Goal: Task Accomplishment & Management: Use online tool/utility

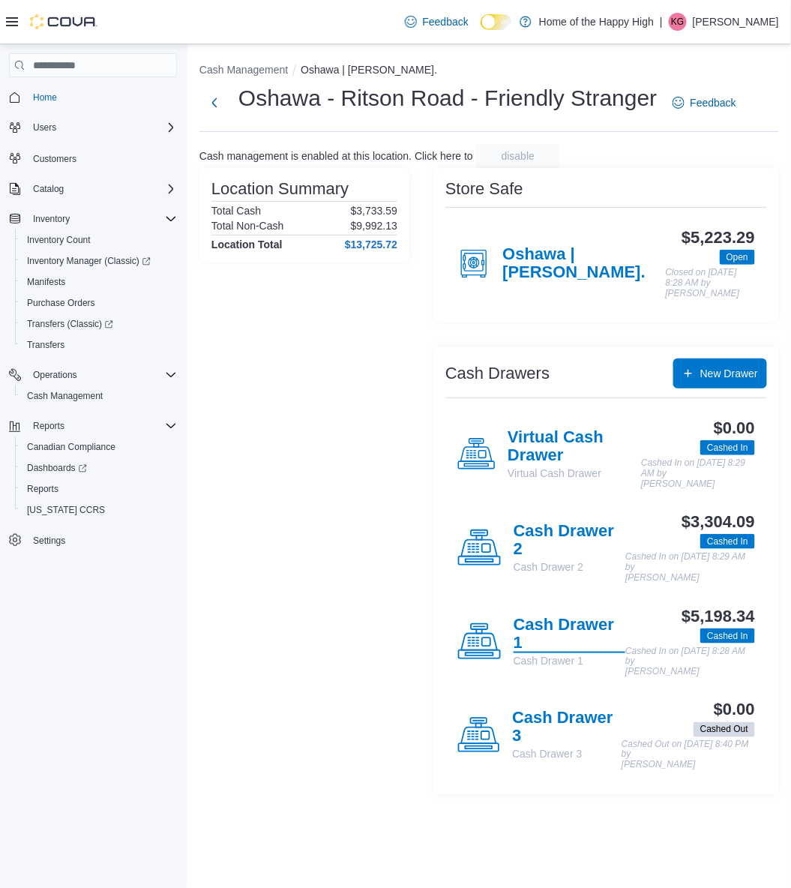
click at [541, 643] on h4 "Cash Drawer 1" at bounding box center [570, 634] width 112 height 37
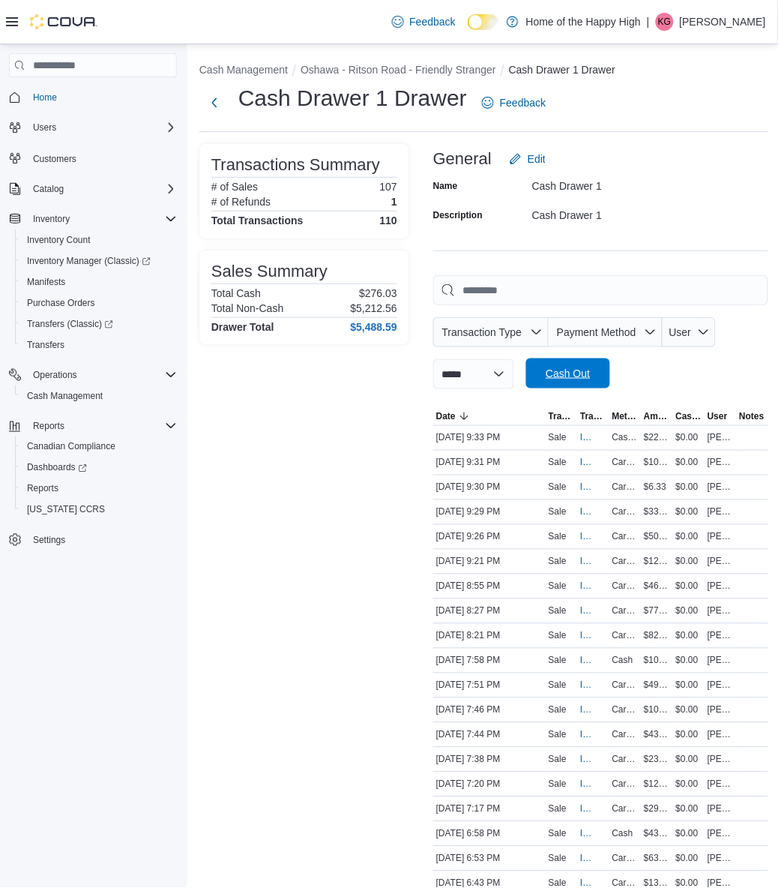
click at [601, 381] on span "Cash Out" at bounding box center [568, 373] width 66 height 30
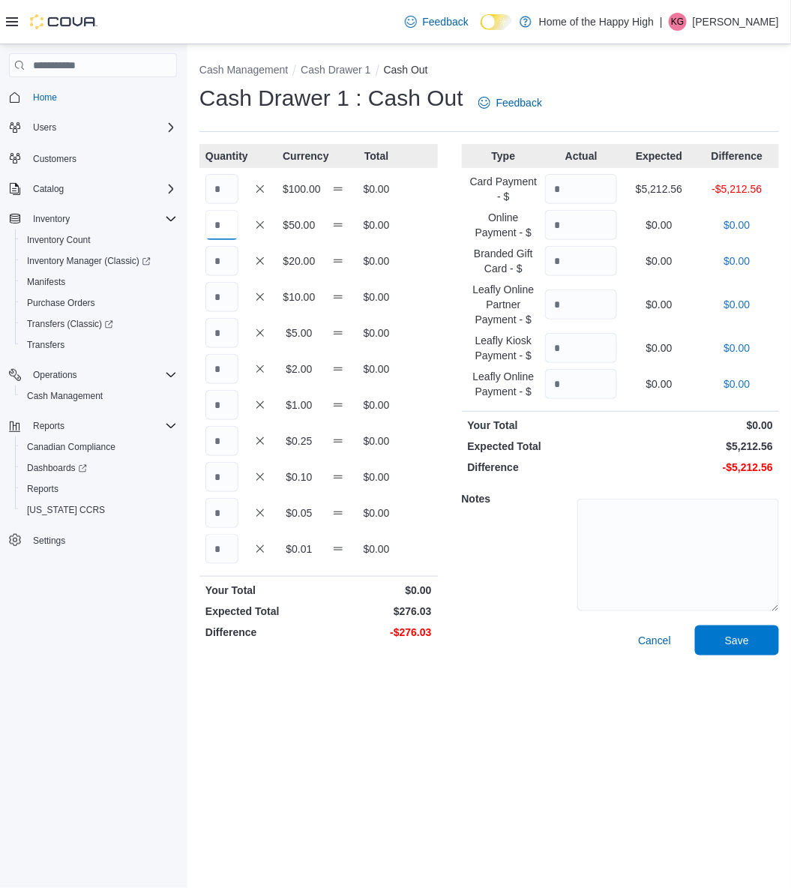
click at [229, 222] on input "Quantity" at bounding box center [221, 225] width 33 height 30
type input "*"
click at [208, 256] on input "Quantity" at bounding box center [221, 261] width 33 height 30
type input "*"
click at [232, 293] on input "Quantity" at bounding box center [221, 297] width 33 height 30
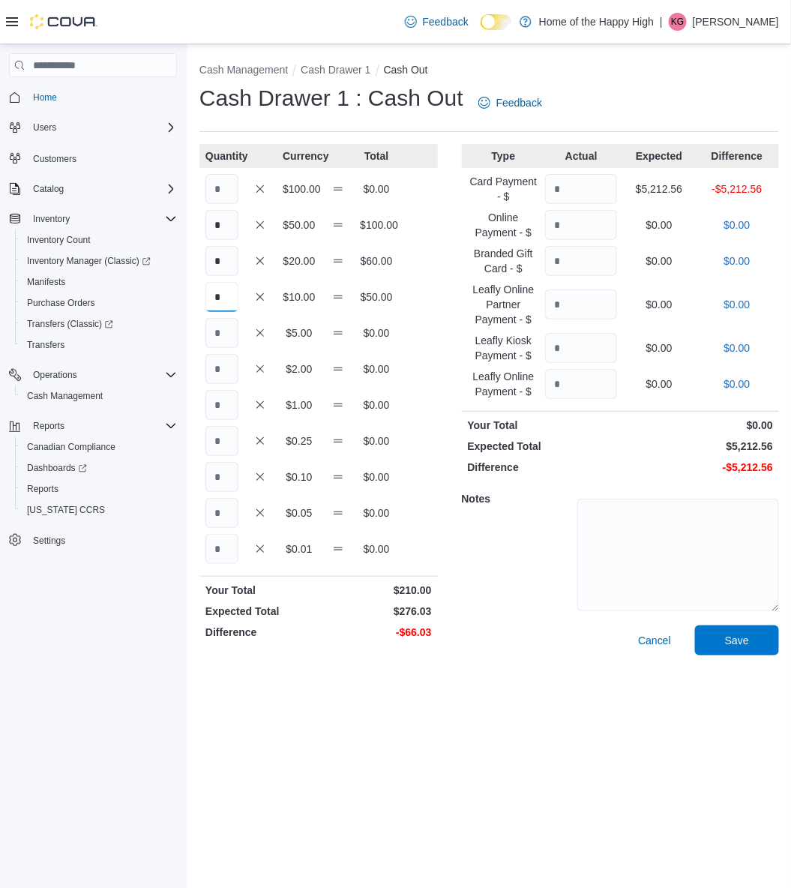
type input "*"
click at [220, 330] on input "Quantity" at bounding box center [221, 333] width 33 height 30
type input "*"
click at [223, 367] on input "Quantity" at bounding box center [221, 369] width 33 height 30
type input "*"
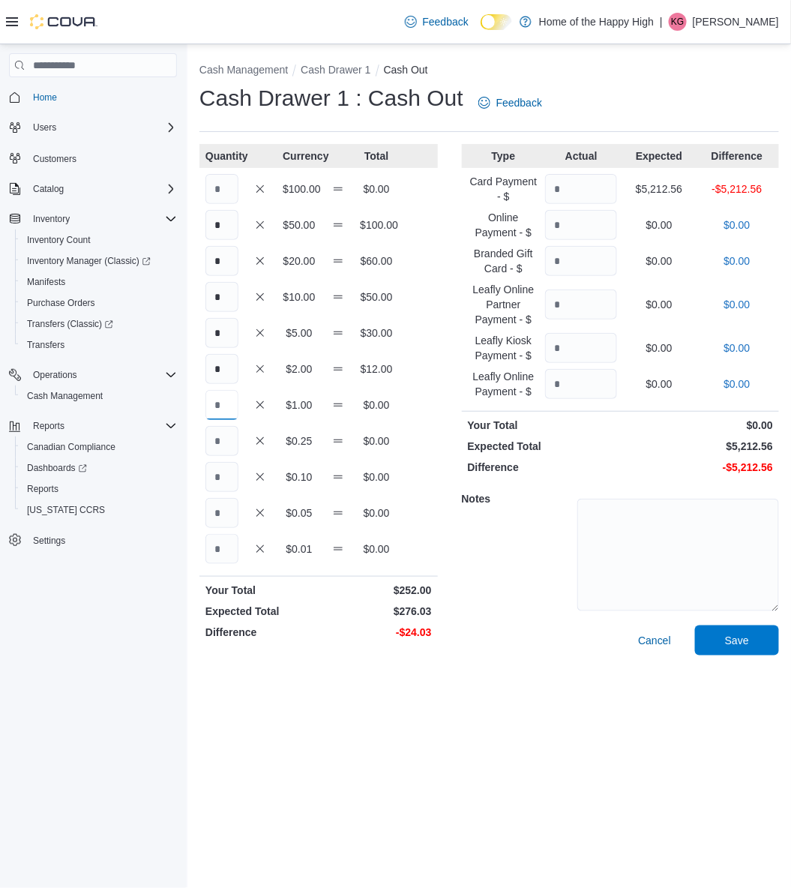
click at [228, 407] on input "Quantity" at bounding box center [221, 405] width 33 height 30
type input "**"
click at [222, 440] on input "Quantity" at bounding box center [221, 441] width 33 height 30
type input "*"
click at [226, 468] on input "Quantity" at bounding box center [221, 477] width 33 height 30
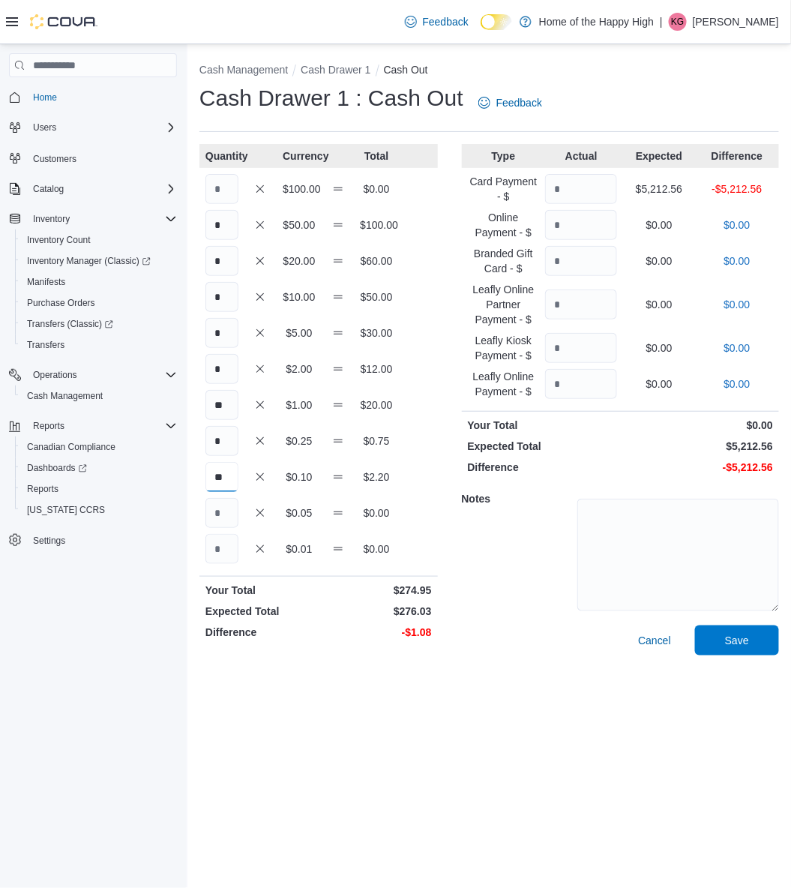
type input "**"
click at [221, 514] on input "Quantity" at bounding box center [221, 513] width 33 height 30
type input "*"
click at [565, 178] on input "Quantity" at bounding box center [581, 189] width 72 height 30
type input "*******"
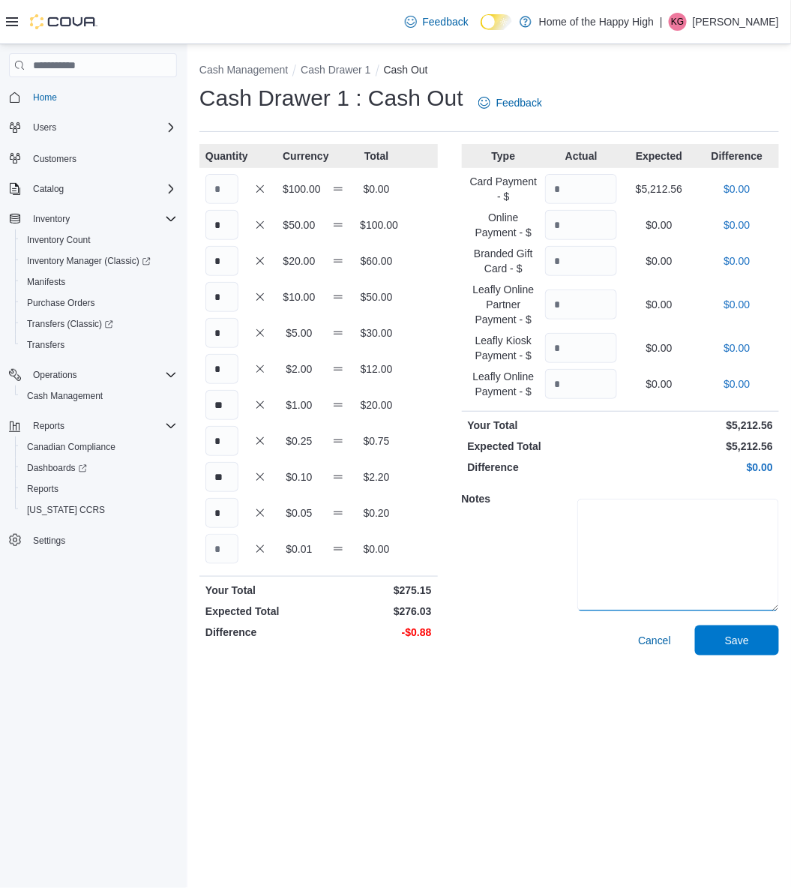
click at [692, 545] on textarea at bounding box center [678, 555] width 202 height 112
type textarea "**"
click at [748, 649] on span "Save" at bounding box center [737, 640] width 66 height 30
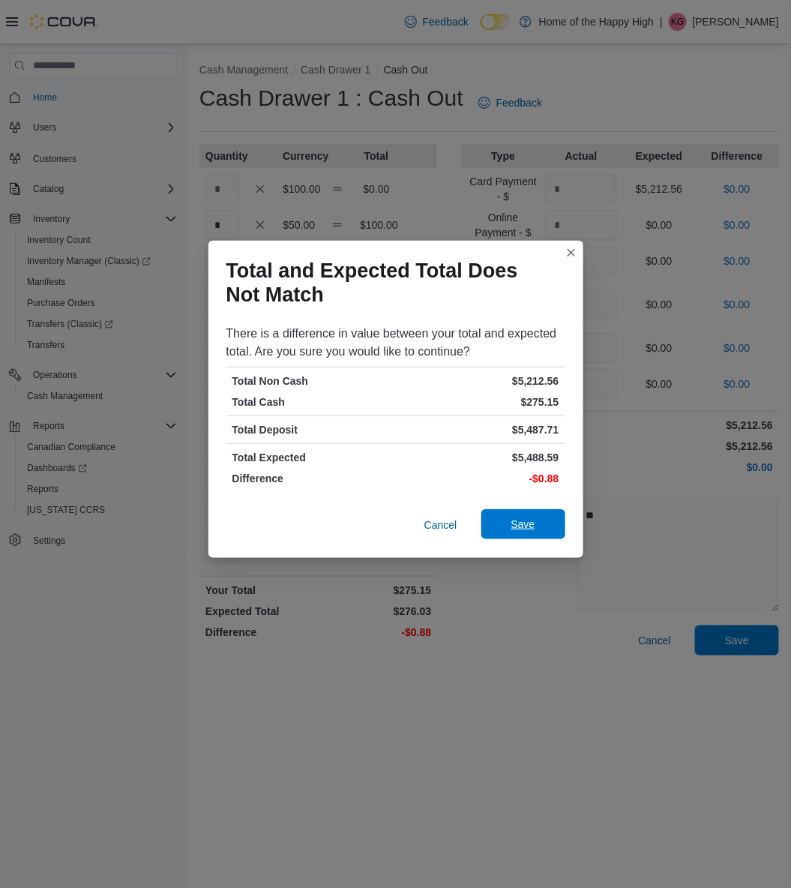
click at [499, 522] on span "Save" at bounding box center [523, 524] width 66 height 30
